Goal: Task Accomplishment & Management: Manage account settings

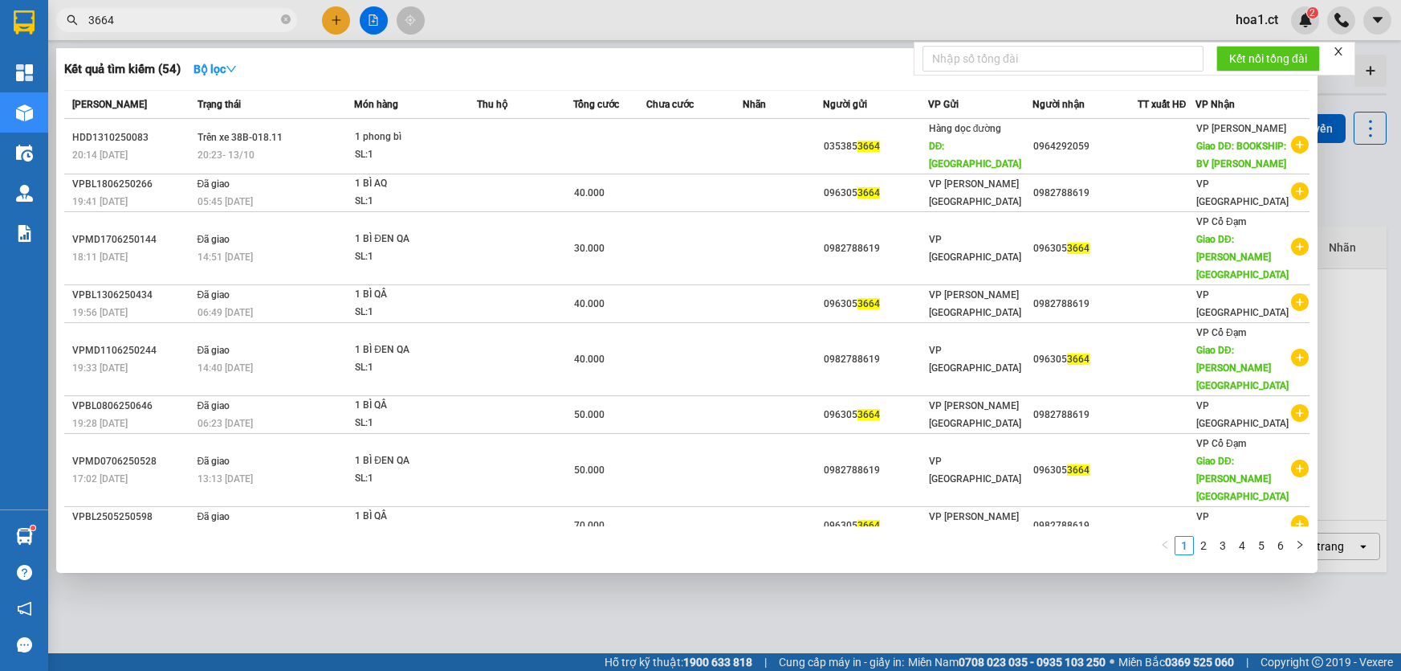
click at [194, 27] on input "3664" at bounding box center [183, 20] width 190 height 18
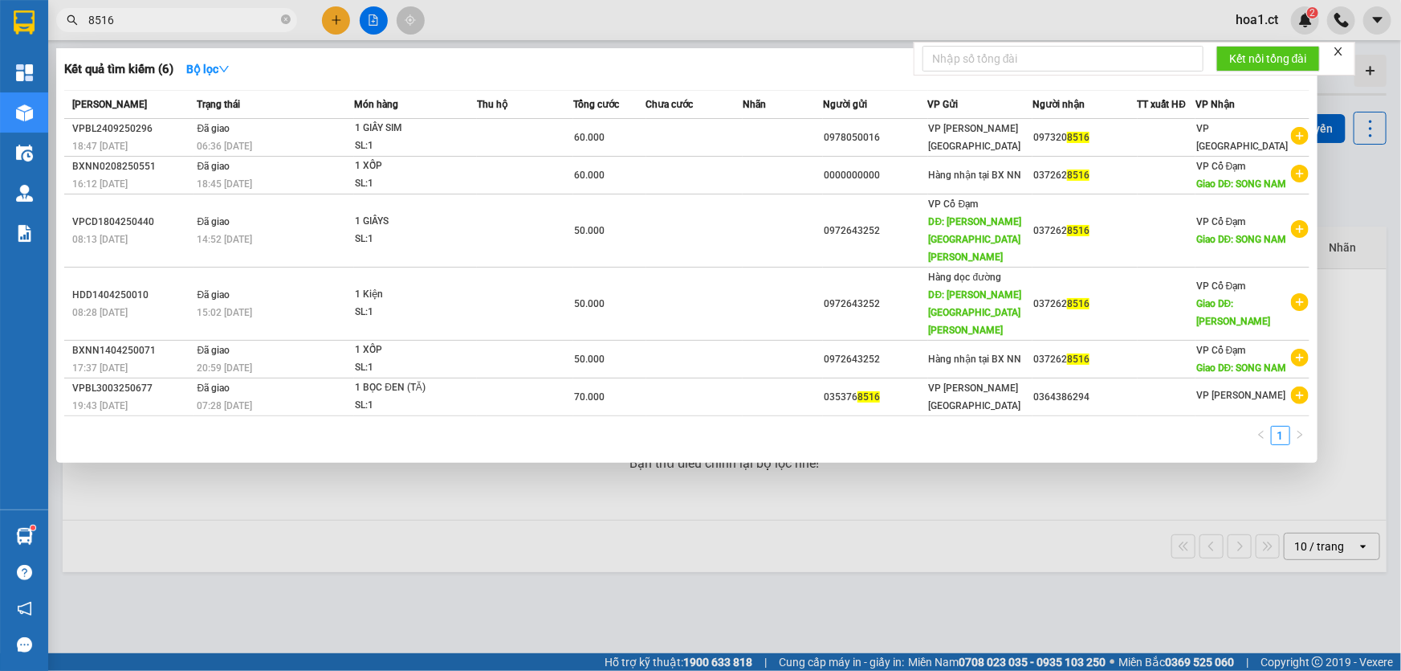
click at [161, 19] on input "8516" at bounding box center [183, 20] width 190 height 18
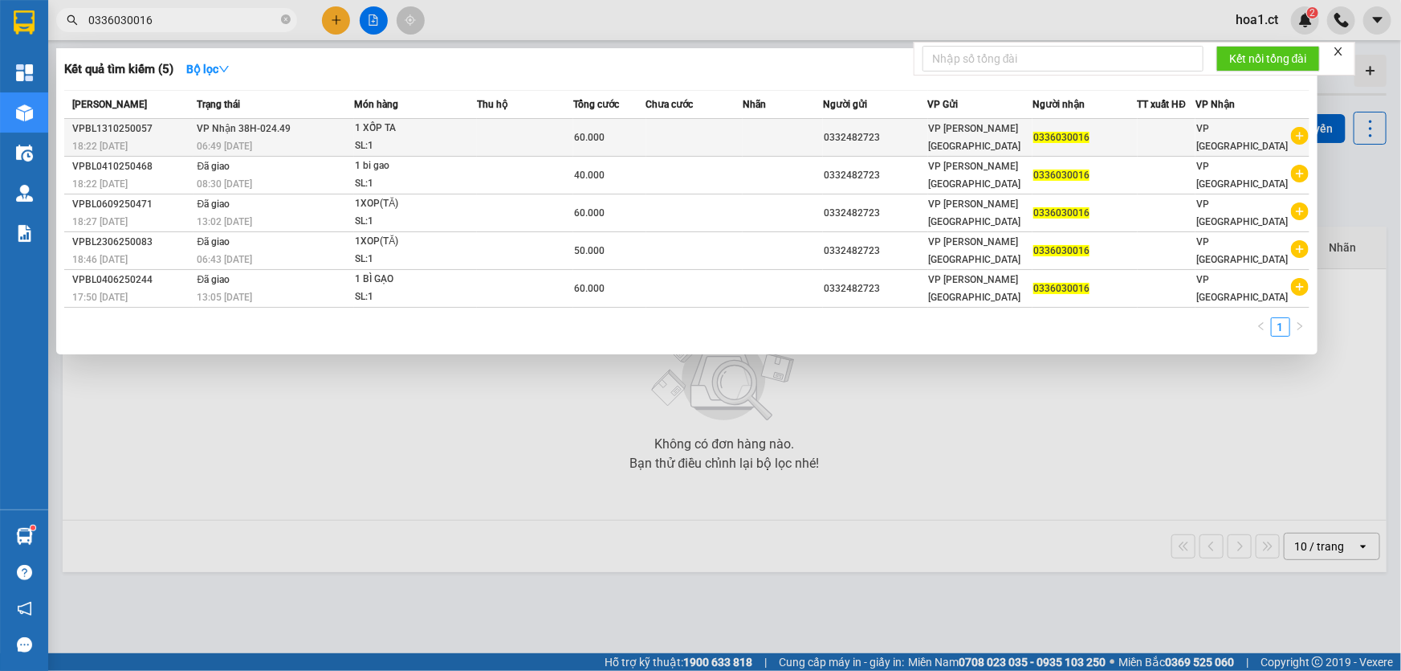
type input "0336030016"
click at [313, 145] on div "06:49 [DATE]" at bounding box center [276, 146] width 157 height 18
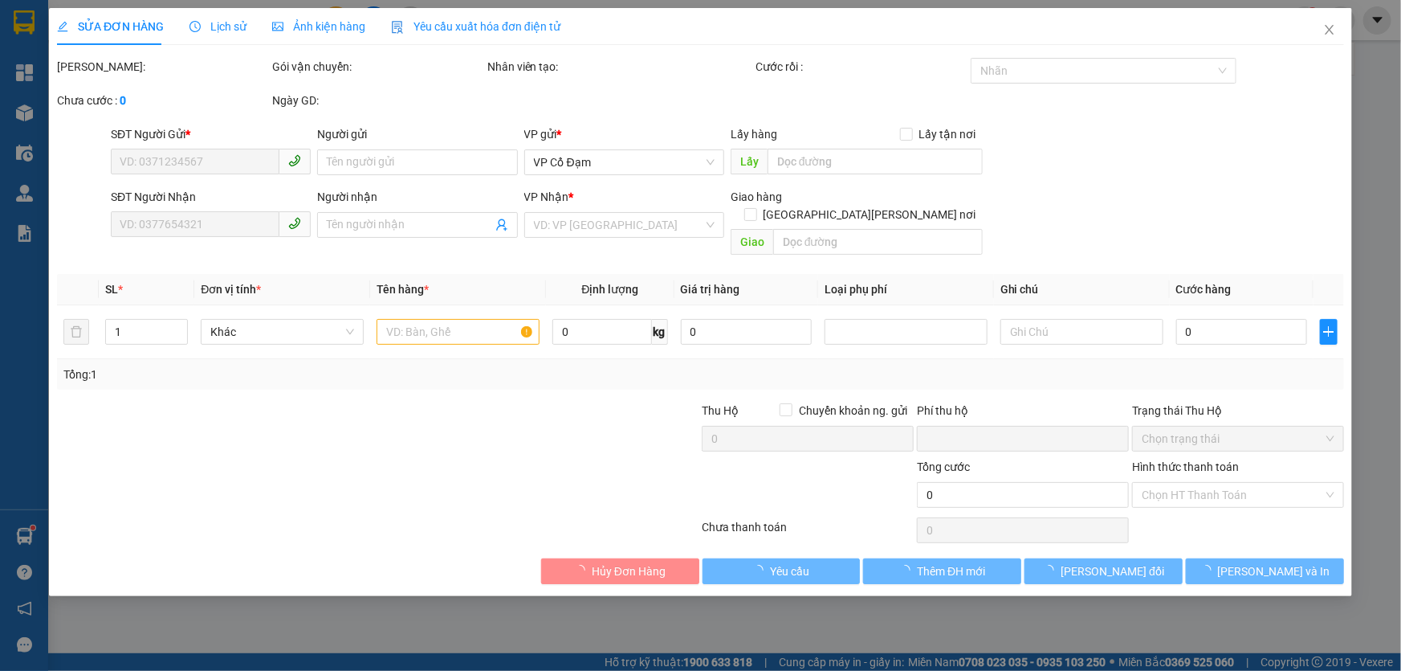
type input "0332482723"
type input "0336030016"
type input "0"
type input "60.000"
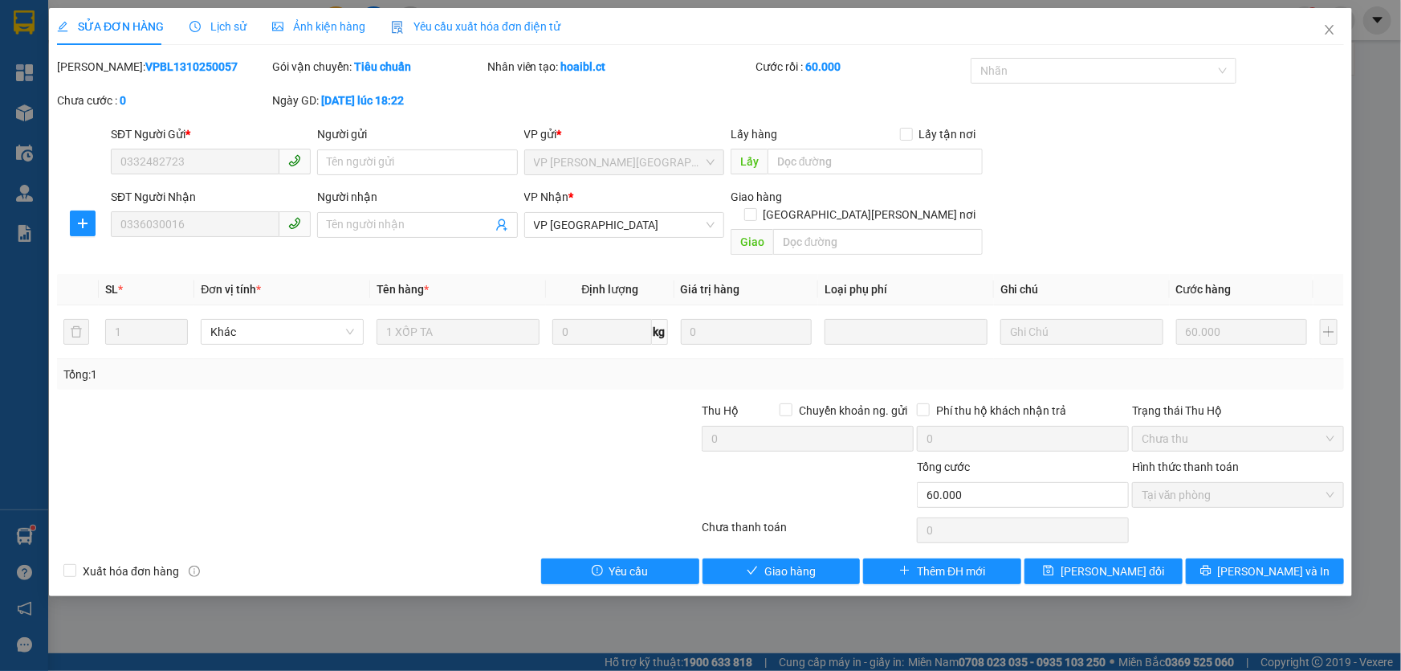
click at [223, 21] on span "Lịch sử" at bounding box center [218, 26] width 57 height 13
